Goal: Information Seeking & Learning: Learn about a topic

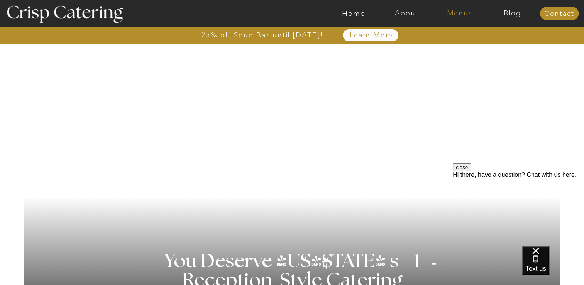
click at [457, 13] on nav "Menus" at bounding box center [459, 14] width 53 height 8
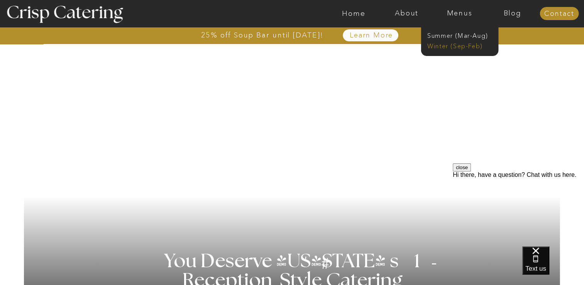
click at [440, 46] on nav "Winter (Sep-Feb)" at bounding box center [458, 45] width 63 height 7
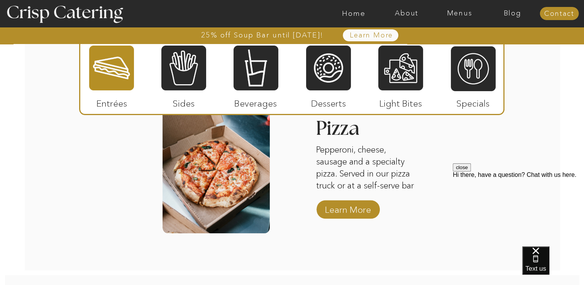
scroll to position [1269, 0]
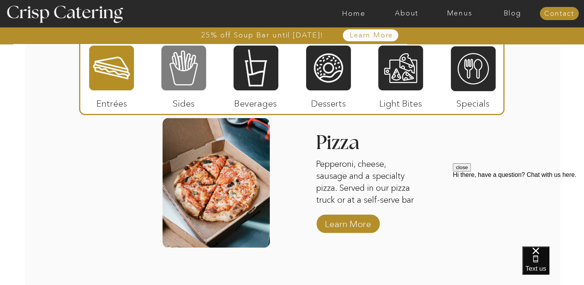
click at [174, 65] on div at bounding box center [183, 68] width 45 height 46
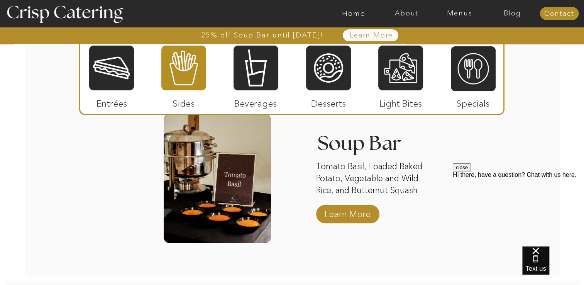
scroll to position [1423, 0]
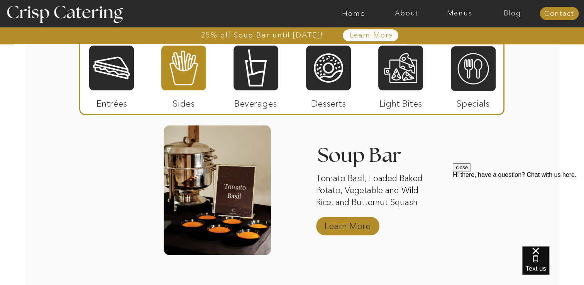
click at [354, 233] on p "Learn More" at bounding box center [347, 223] width 51 height 22
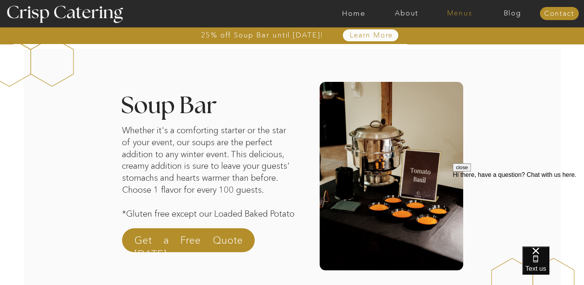
click at [457, 12] on nav "Menus" at bounding box center [459, 14] width 53 height 8
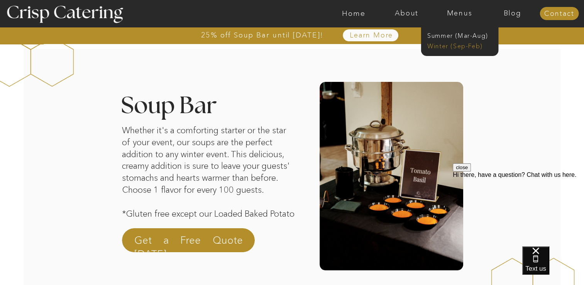
click at [437, 46] on nav "Winter (Sep-Feb)" at bounding box center [458, 45] width 63 height 7
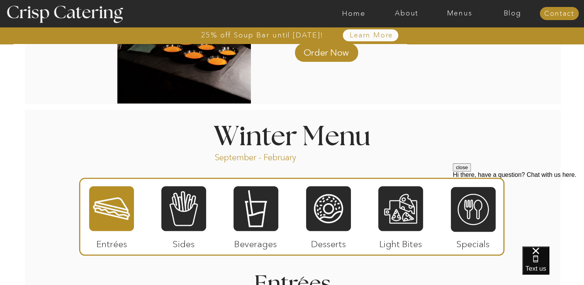
scroll to position [767, 0]
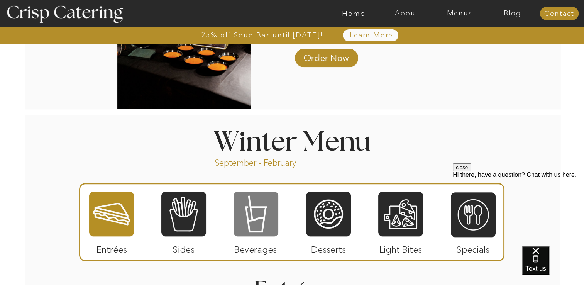
click at [260, 213] on div at bounding box center [256, 214] width 45 height 46
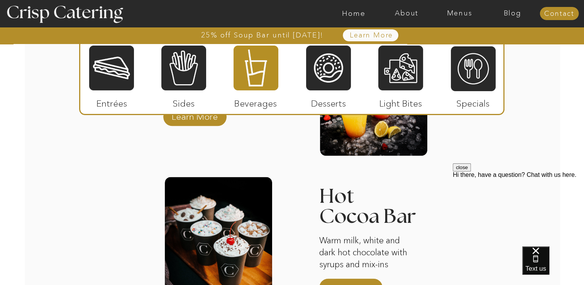
scroll to position [1269, 0]
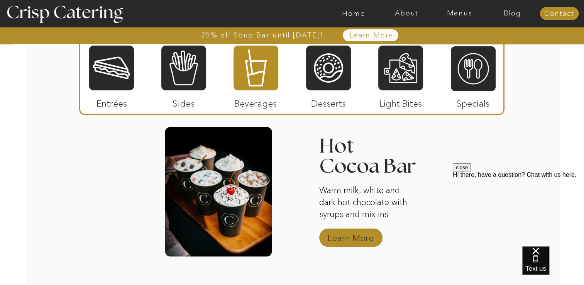
click at [361, 236] on p "Learn More" at bounding box center [350, 235] width 51 height 22
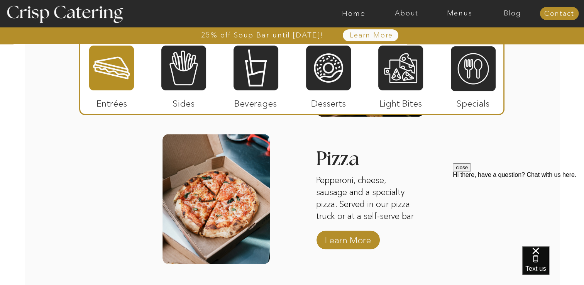
scroll to position [1269, 0]
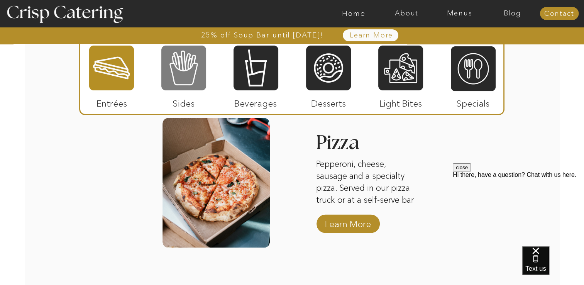
click at [184, 69] on div at bounding box center [183, 68] width 45 height 46
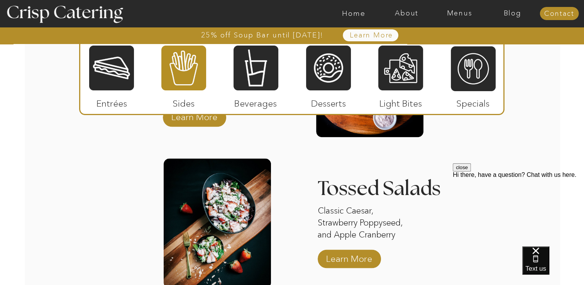
scroll to position [998, 0]
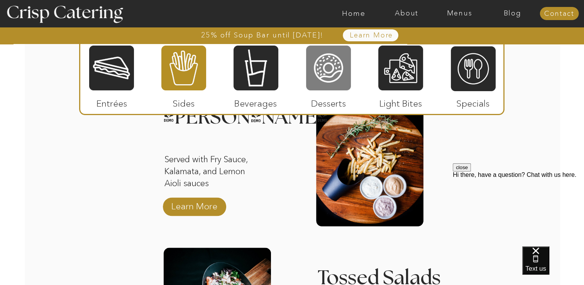
click at [334, 71] on div at bounding box center [328, 68] width 45 height 46
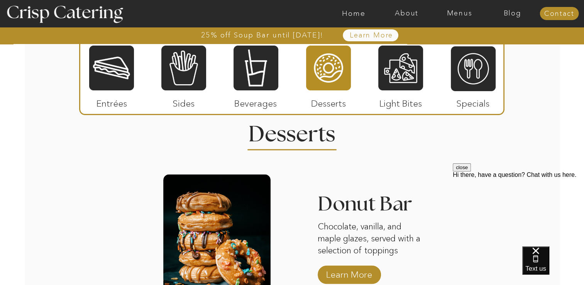
scroll to position [960, 0]
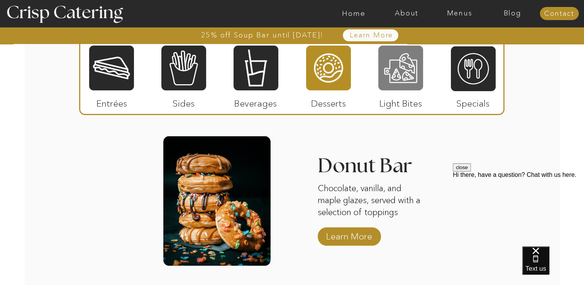
click at [396, 65] on div at bounding box center [400, 68] width 45 height 46
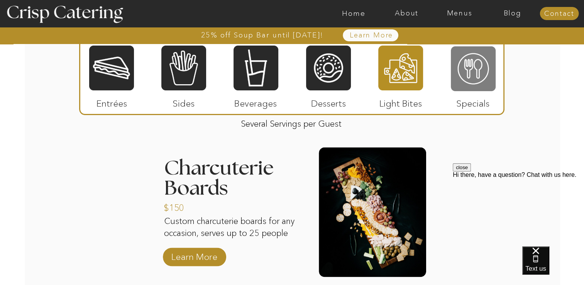
click at [467, 68] on div at bounding box center [473, 69] width 45 height 46
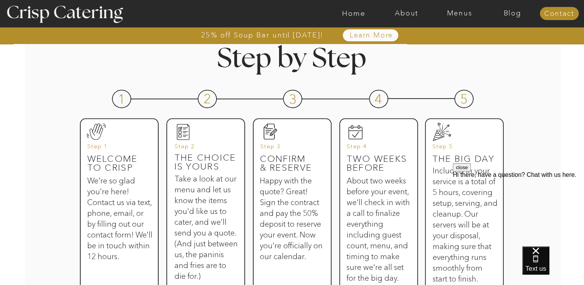
scroll to position [154, 0]
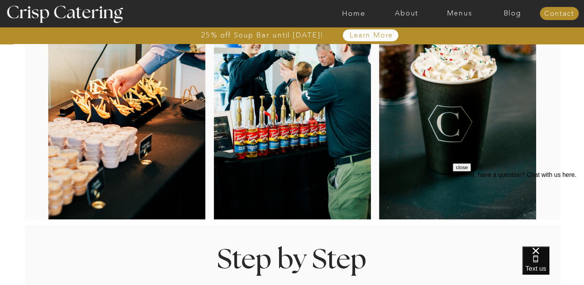
click at [468, 11] on nav "Menus" at bounding box center [459, 14] width 53 height 8
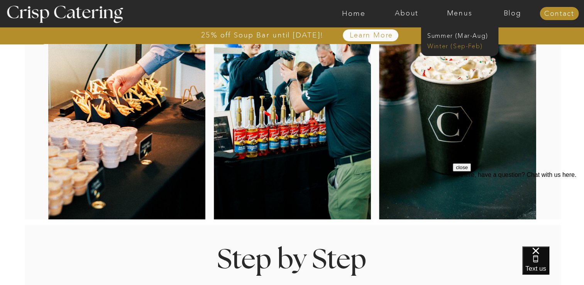
click at [458, 45] on nav "Winter (Sep-Feb)" at bounding box center [458, 45] width 63 height 7
click at [457, 46] on nav "Winter (Sep-Feb)" at bounding box center [458, 45] width 63 height 7
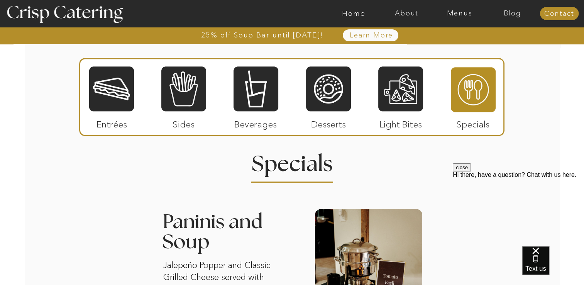
scroll to position [926, 0]
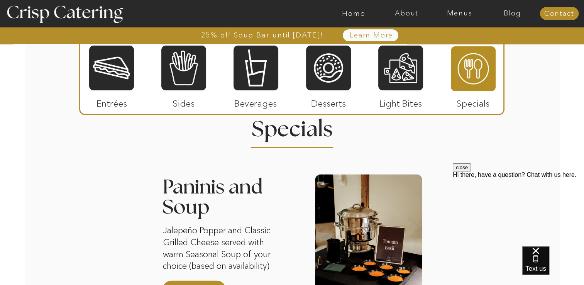
click at [103, 83] on div at bounding box center [111, 68] width 45 height 46
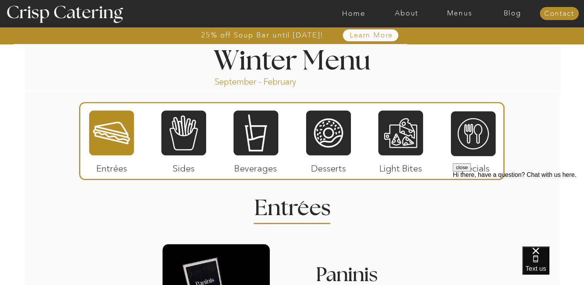
scroll to position [844, 0]
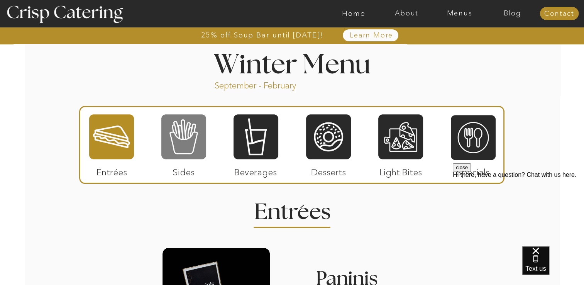
click at [193, 133] on div at bounding box center [183, 136] width 45 height 46
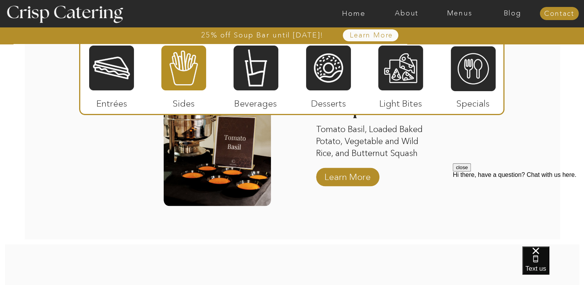
scroll to position [1384, 0]
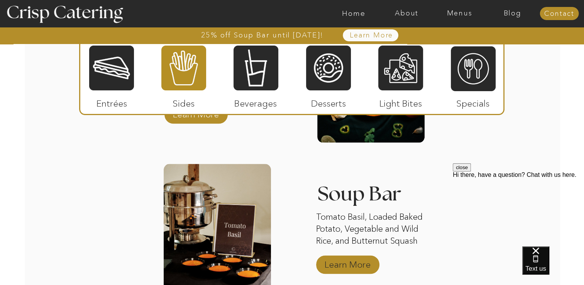
click at [362, 263] on p "Learn More" at bounding box center [347, 262] width 51 height 22
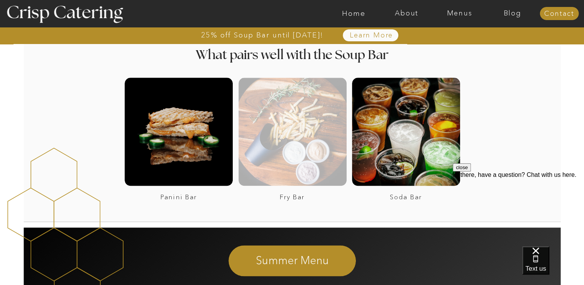
scroll to position [1004, 0]
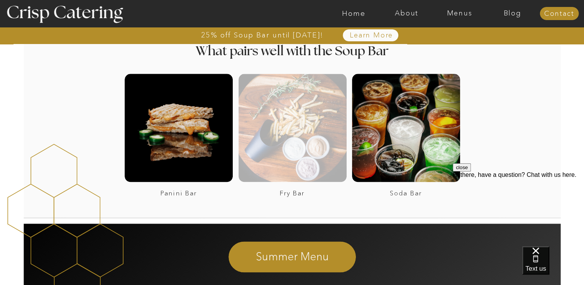
click at [289, 144] on div at bounding box center [293, 128] width 108 height 108
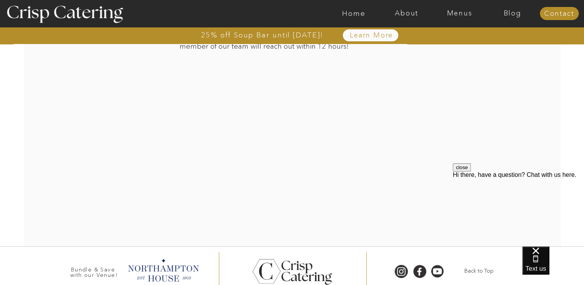
scroll to position [1112, 0]
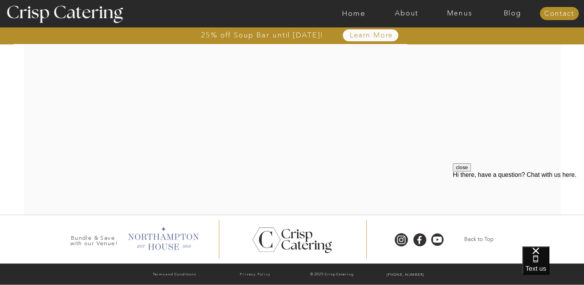
click at [156, 237] on div at bounding box center [163, 237] width 79 height 27
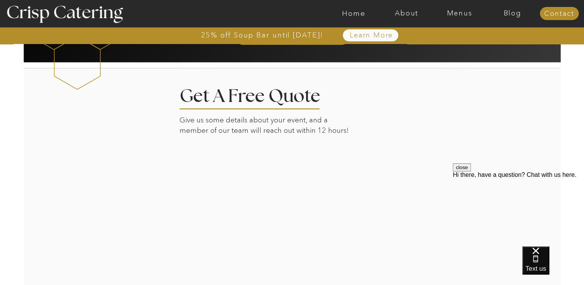
scroll to position [1035, 0]
